Goal: Use online tool/utility: Utilize a website feature to perform a specific function

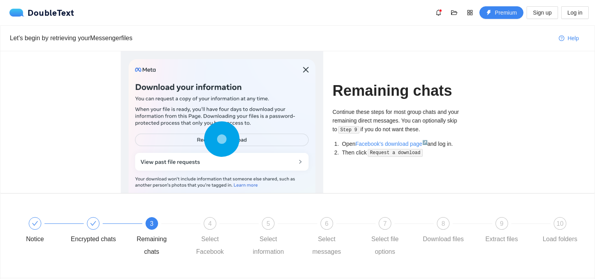
scroll to position [18, 0]
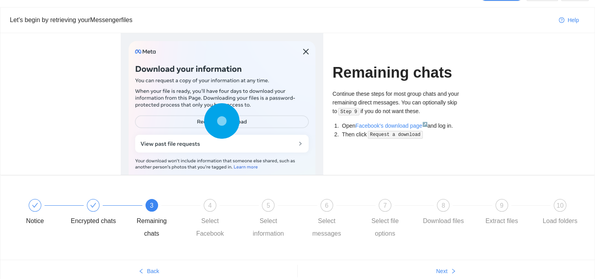
click at [362, 153] on div "Remaining chats Continue these steps for most group chats and your remaining di…" at bounding box center [404, 104] width 142 height 142
click at [449, 271] on button "Next" at bounding box center [446, 270] width 297 height 13
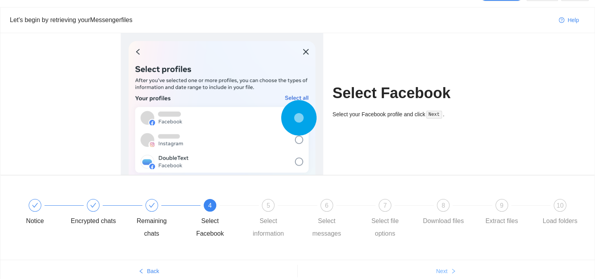
click at [449, 271] on button "Next" at bounding box center [446, 270] width 297 height 13
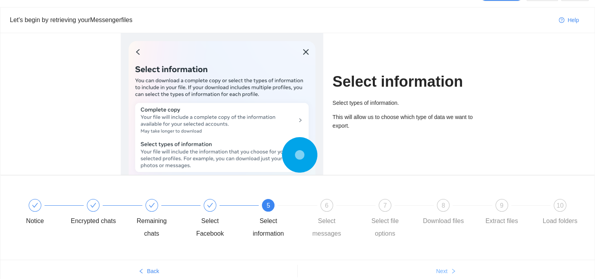
click at [449, 271] on button "Next" at bounding box center [446, 270] width 297 height 13
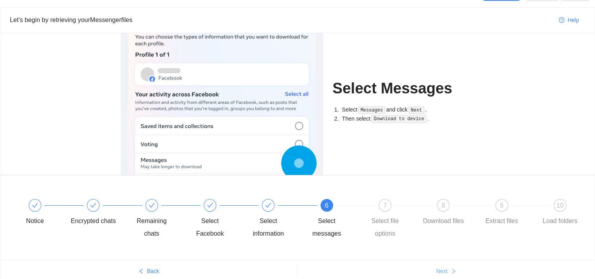
click at [449, 271] on button "Next" at bounding box center [446, 270] width 297 height 13
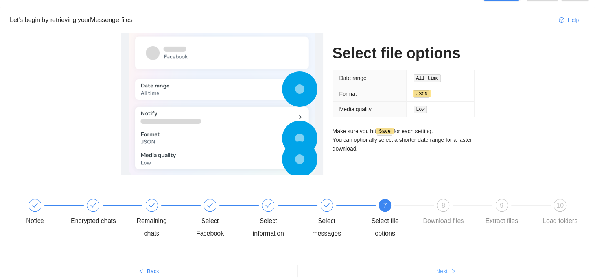
click at [449, 271] on button "Next" at bounding box center [446, 270] width 297 height 13
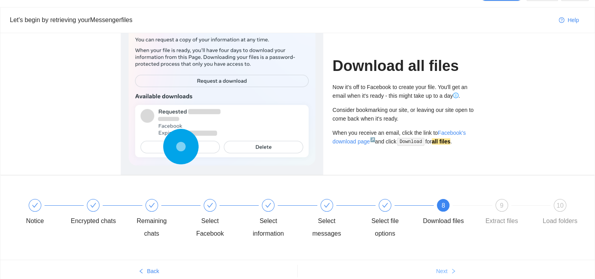
click at [449, 271] on button "Next" at bounding box center [446, 270] width 297 height 13
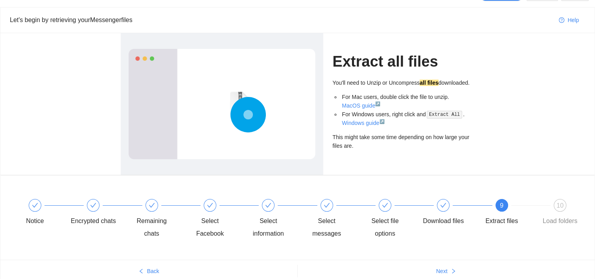
click at [235, 105] on icon at bounding box center [248, 114] width 35 height 35
click at [448, 266] on button "Next" at bounding box center [446, 270] width 297 height 13
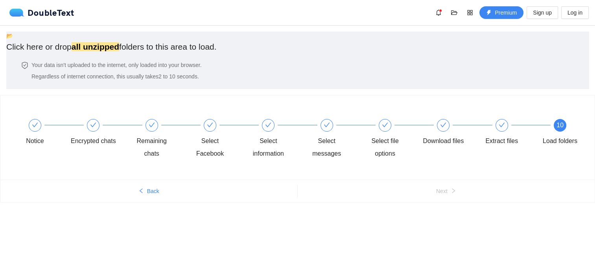
click at [13, 39] on span "📂" at bounding box center [9, 36] width 7 height 6
click at [199, 79] on span "Regardless of internet connection, this usually takes 2 to 10 seconds ." at bounding box center [115, 76] width 168 height 6
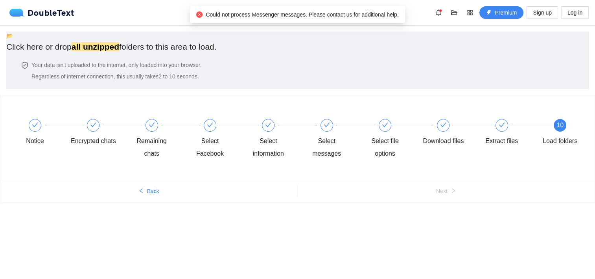
scroll to position [0, 0]
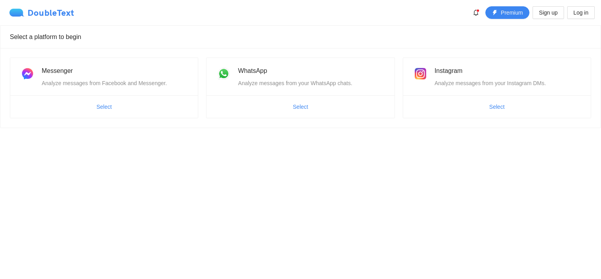
click at [59, 15] on div "DoubleText" at bounding box center [41, 13] width 65 height 8
click at [518, 17] on button "Premium" at bounding box center [507, 12] width 44 height 13
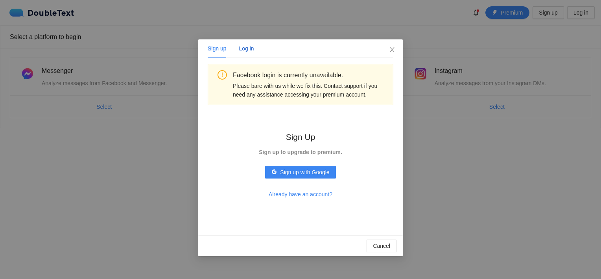
click at [244, 48] on div "Log in" at bounding box center [246, 48] width 15 height 9
click at [389, 48] on icon "close" at bounding box center [392, 49] width 6 height 6
